Goal: Task Accomplishment & Management: Manage account settings

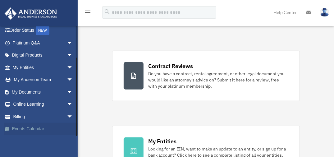
scroll to position [102, 0]
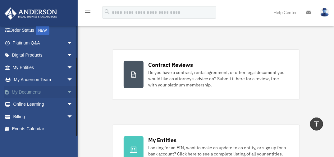
click at [67, 91] on span "arrow_drop_down" at bounding box center [73, 92] width 12 height 13
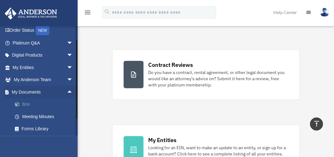
click at [29, 104] on link "Box" at bounding box center [46, 104] width 74 height 12
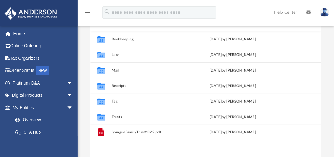
scroll to position [76, 0]
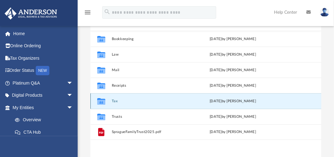
click at [121, 101] on button "Tax" at bounding box center [151, 101] width 79 height 4
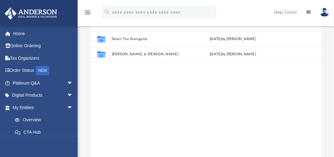
drag, startPoint x: 121, startPoint y: 101, endPoint x: 131, endPoint y: 96, distance: 10.6
click at [131, 96] on div "Collaborated Folder Smart Tax Navigator today by Maliya Sahagun Collaborated Fo…" at bounding box center [206, 95] width 231 height 129
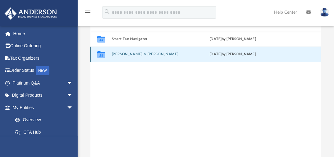
click at [132, 54] on button "Sprague, Heather & Bradley" at bounding box center [151, 54] width 79 height 4
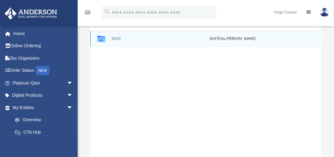
click at [116, 40] on button "2025" at bounding box center [151, 39] width 79 height 4
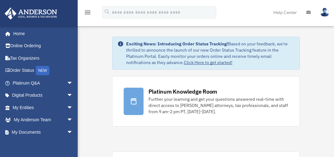
scroll to position [102, 0]
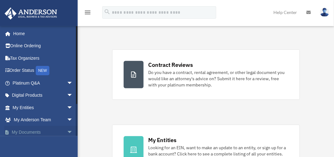
click at [30, 132] on link "My Documents arrow_drop_down" at bounding box center [43, 132] width 78 height 12
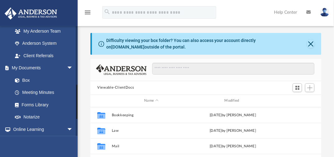
scroll to position [185, 0]
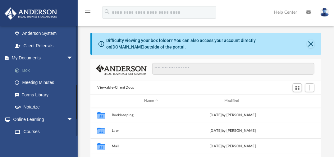
click at [31, 67] on link "Box" at bounding box center [46, 70] width 74 height 12
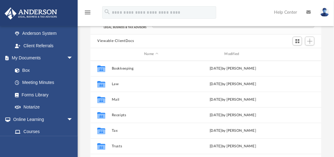
scroll to position [50, 0]
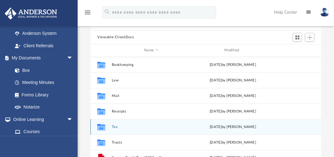
click at [113, 125] on button "Tax" at bounding box center [151, 127] width 79 height 4
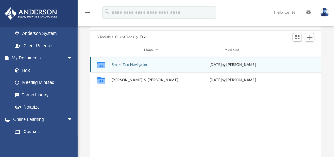
click at [135, 65] on button "Smart Tax Navigator" at bounding box center [151, 65] width 79 height 4
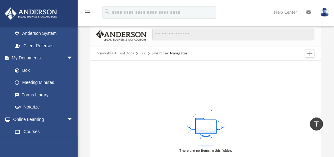
scroll to position [32, 0]
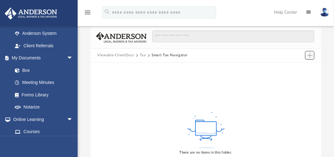
click at [308, 57] on span "Add" at bounding box center [310, 55] width 5 height 5
click at [304, 67] on li "Upload" at bounding box center [301, 67] width 20 height 7
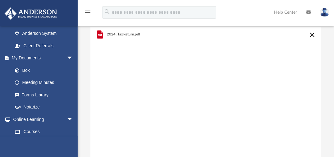
scroll to position [0, 0]
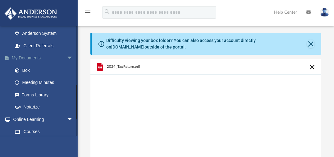
click at [39, 56] on link "My Documents arrow_drop_down" at bounding box center [43, 58] width 78 height 12
click at [30, 83] on link "Meeting Minutes" at bounding box center [46, 83] width 74 height 12
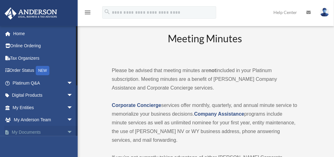
click at [26, 132] on link "My Documents arrow_drop_down" at bounding box center [43, 132] width 78 height 12
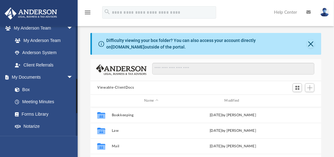
scroll to position [166, 0]
click at [29, 88] on link "Box" at bounding box center [46, 89] width 74 height 12
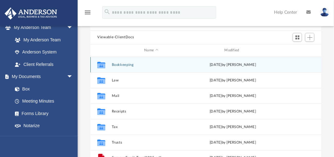
scroll to position [52, 0]
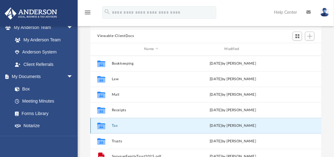
click at [118, 126] on button "Tax" at bounding box center [151, 125] width 79 height 4
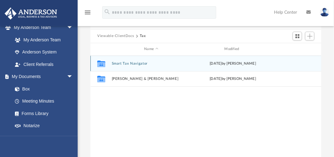
click at [141, 61] on div "Collaborated Folder Smart Tax Navigator today by Maliya Sahagun" at bounding box center [206, 64] width 231 height 16
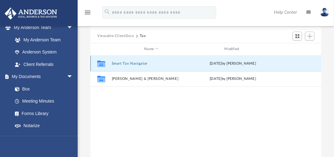
click at [106, 63] on icon "Collaborated Folder" at bounding box center [101, 63] width 10 height 10
click at [224, 61] on div "today by Maliya Sahagun" at bounding box center [233, 64] width 79 height 6
click at [186, 109] on div "Collaborated Folder Smart Tax Navigator today by Maliya Sahagun Collaborated Fo…" at bounding box center [206, 120] width 231 height 129
click at [160, 62] on button "Smart Tax Navigator" at bounding box center [151, 63] width 79 height 4
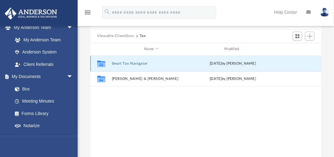
click at [160, 62] on button "Smart Tax Navigator" at bounding box center [151, 63] width 79 height 4
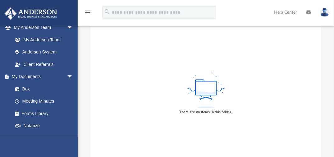
scroll to position [0, 0]
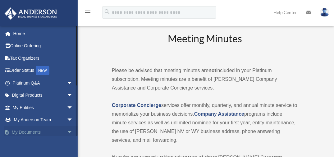
click at [47, 132] on link "My Documents arrow_drop_down" at bounding box center [43, 132] width 78 height 12
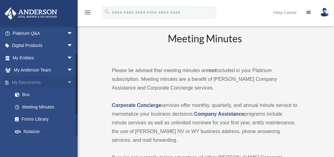
scroll to position [50, 0]
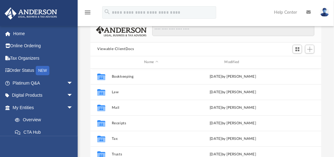
scroll to position [38, 0]
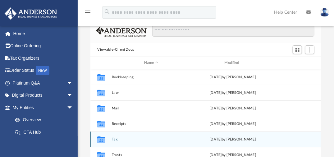
click at [142, 144] on div "Collaborated Folder Tax today by Maliya Sahagun" at bounding box center [206, 140] width 231 height 16
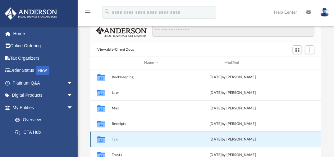
click at [116, 138] on button "Tax" at bounding box center [151, 139] width 79 height 4
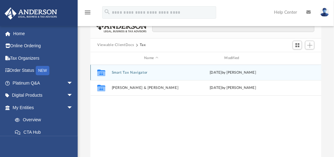
scroll to position [34, 0]
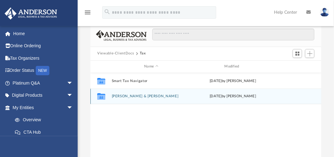
click at [147, 96] on button "Sprague, Heather & Bradley" at bounding box center [151, 96] width 79 height 4
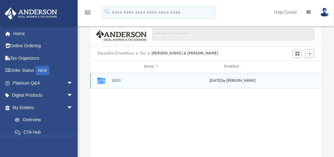
click at [150, 82] on button "2025" at bounding box center [151, 81] width 79 height 4
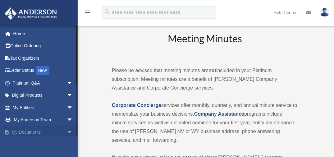
click at [32, 130] on link "My Documents arrow_drop_down" at bounding box center [43, 132] width 78 height 12
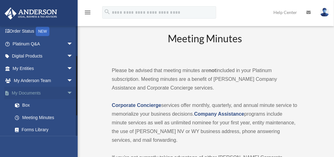
scroll to position [55, 0]
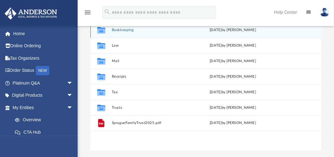
scroll to position [92, 0]
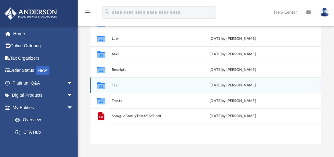
click at [112, 86] on button "Tax" at bounding box center [151, 85] width 79 height 4
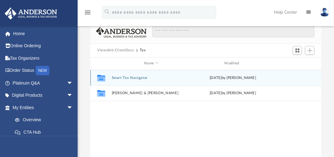
scroll to position [35, 0]
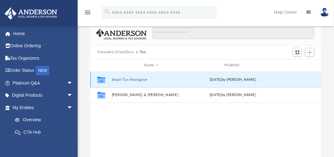
click at [128, 78] on button "Smart Tax Navigator" at bounding box center [151, 79] width 79 height 4
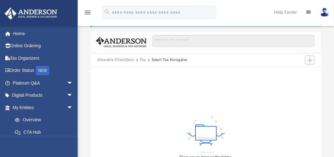
scroll to position [27, 0]
click at [311, 59] on span "Add" at bounding box center [310, 60] width 5 height 5
click at [299, 73] on li "Upload" at bounding box center [301, 72] width 20 height 7
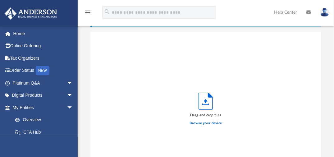
scroll to position [153, 226]
click at [212, 123] on label "Browse your device" at bounding box center [206, 124] width 32 height 6
click at [0, 0] on input "Browse your device" at bounding box center [0, 0] width 0 height 0
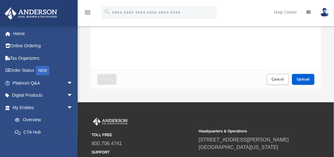
scroll to position [147, 0]
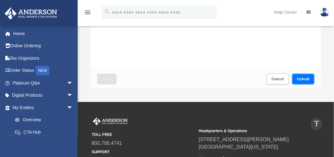
click at [306, 78] on span "Upload" at bounding box center [303, 79] width 13 height 4
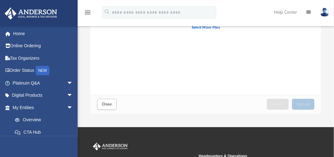
scroll to position [123, 0]
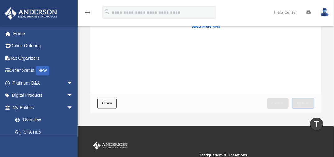
click at [111, 105] on span "Close" at bounding box center [107, 103] width 10 height 4
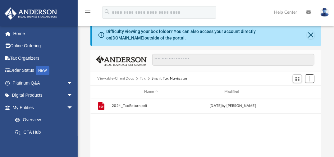
scroll to position [0, 0]
